Goal: Task Accomplishment & Management: Understand process/instructions

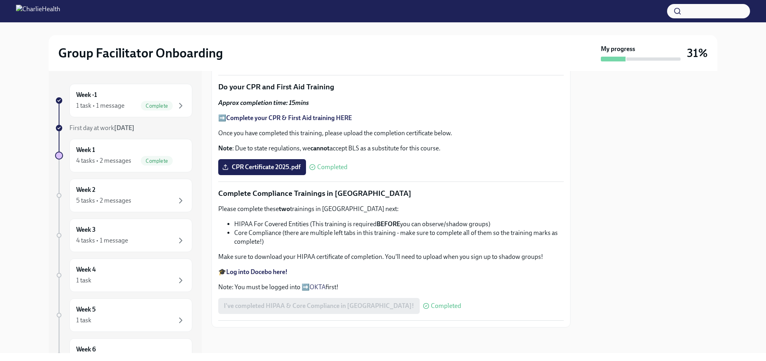
scroll to position [465, 0]
click at [124, 197] on div "5 tasks • 2 messages" at bounding box center [103, 200] width 55 height 9
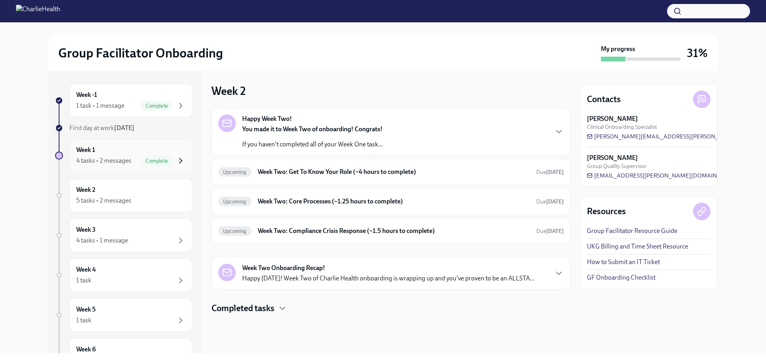
click at [177, 158] on icon "button" at bounding box center [181, 161] width 10 height 10
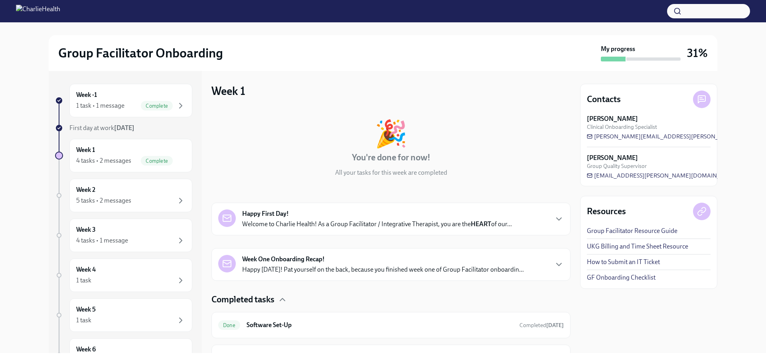
scroll to position [80, 0]
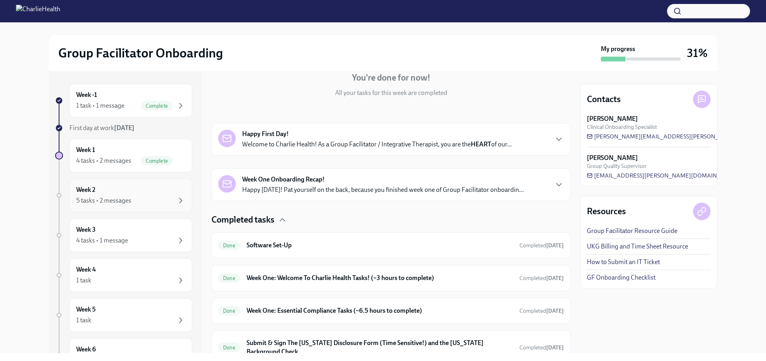
click at [104, 199] on div "5 tasks • 2 messages" at bounding box center [103, 200] width 55 height 9
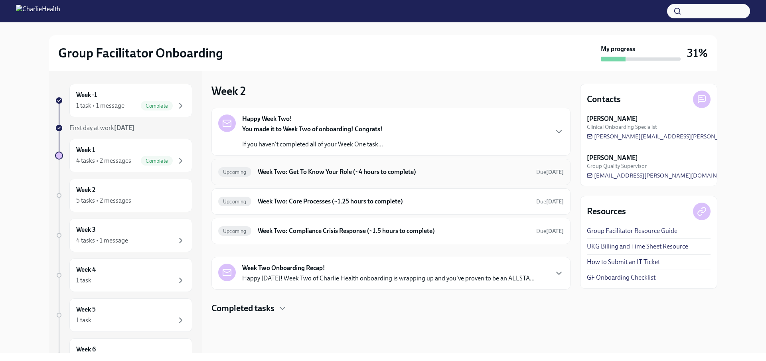
click at [345, 172] on h6 "Week Two: Get To Know Your Role (~4 hours to complete)" at bounding box center [394, 172] width 272 height 9
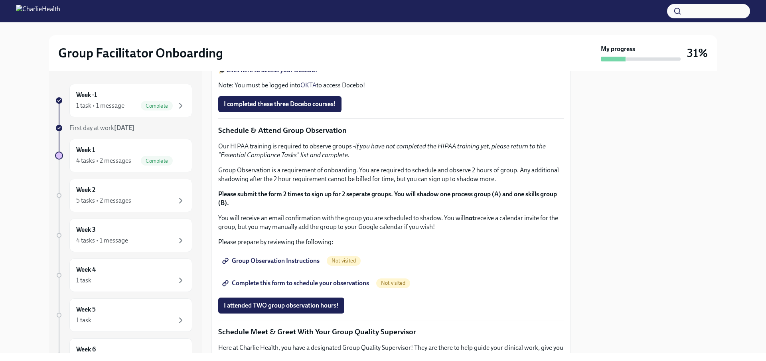
scroll to position [340, 0]
